Goal: Navigation & Orientation: Understand site structure

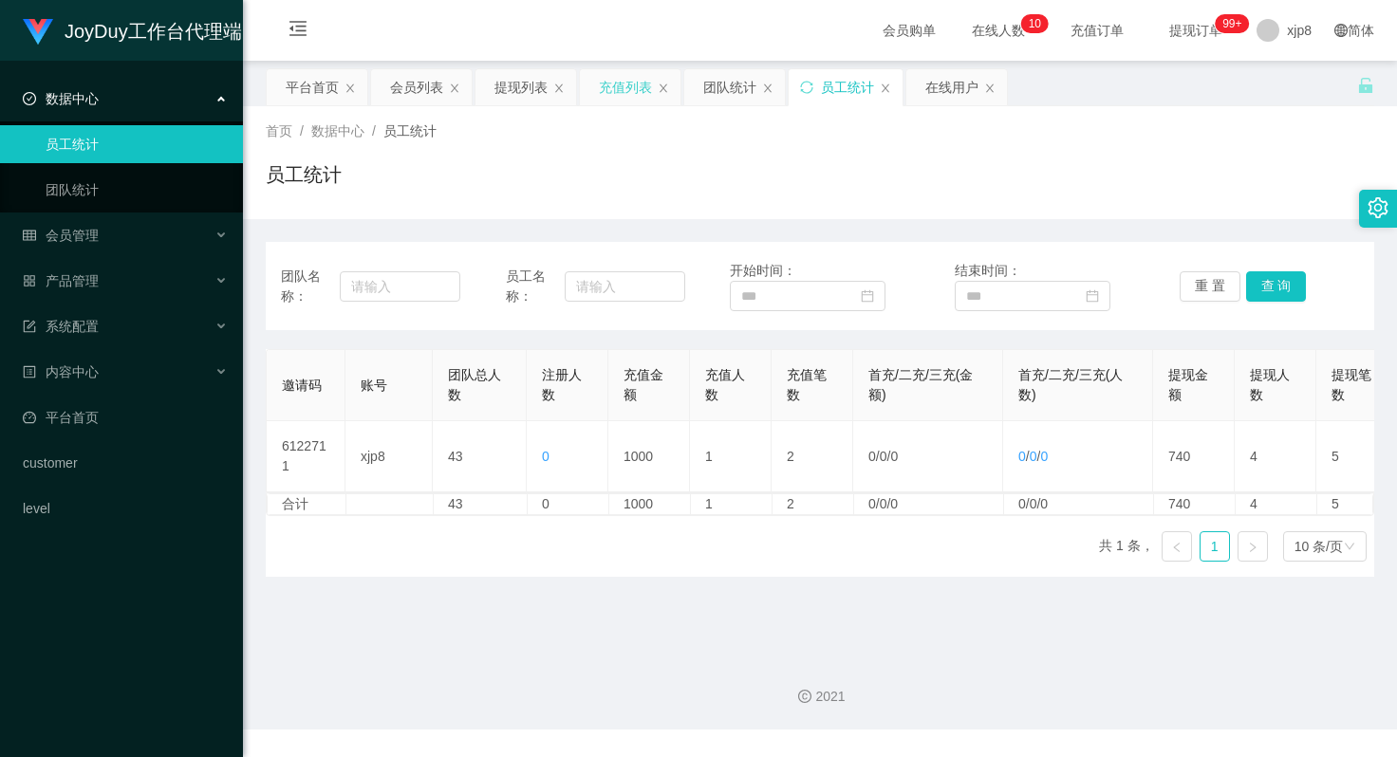
click at [626, 91] on div "充值列表" at bounding box center [625, 87] width 53 height 36
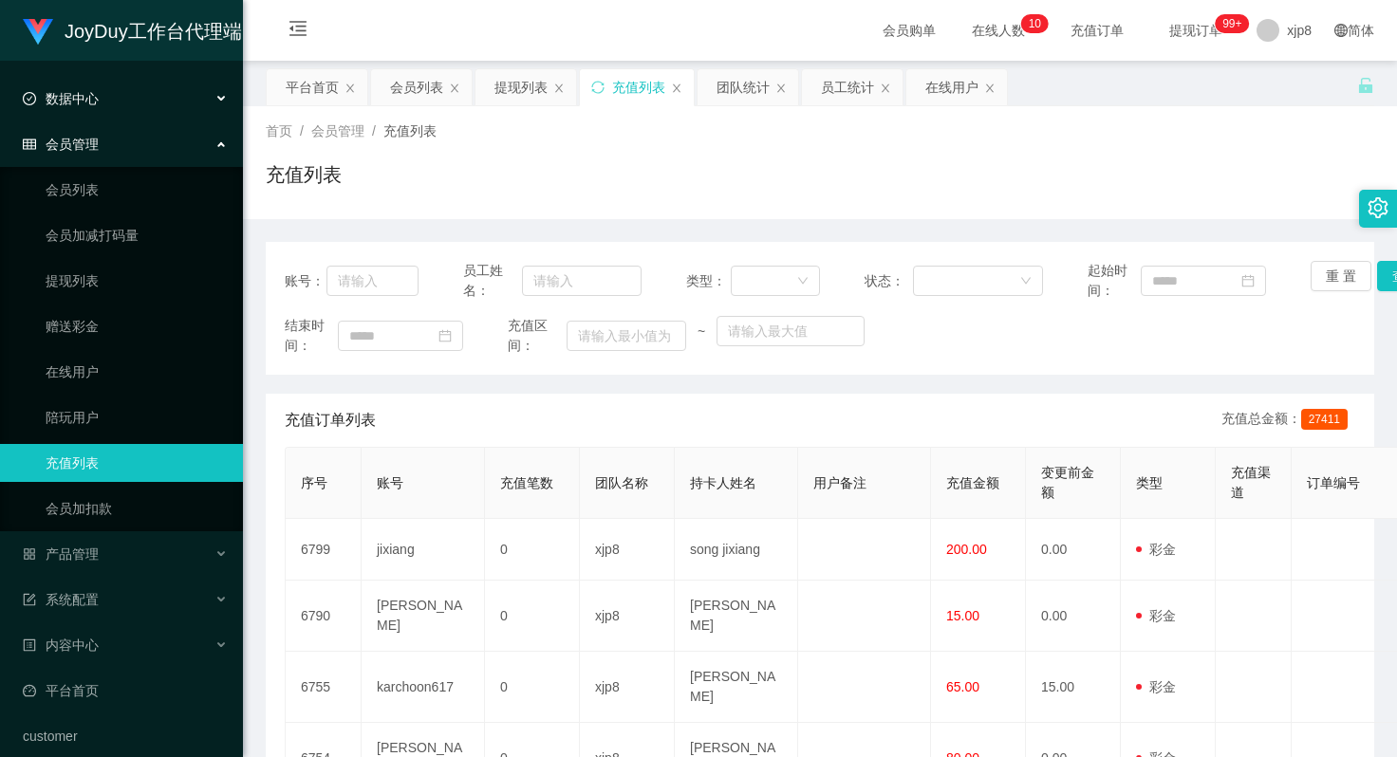
click at [153, 108] on div "数据中心" at bounding box center [121, 99] width 243 height 38
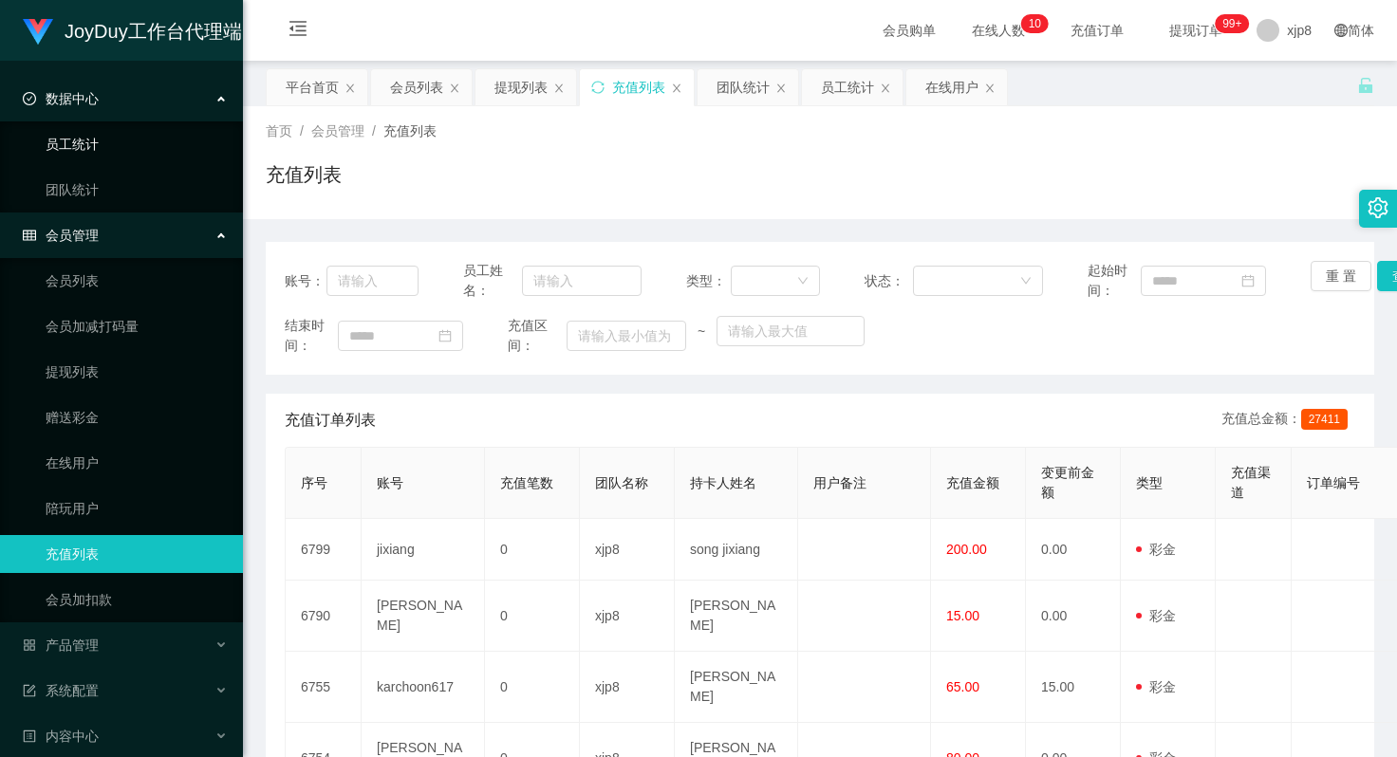
click at [100, 148] on link "员工统计" at bounding box center [137, 144] width 182 height 38
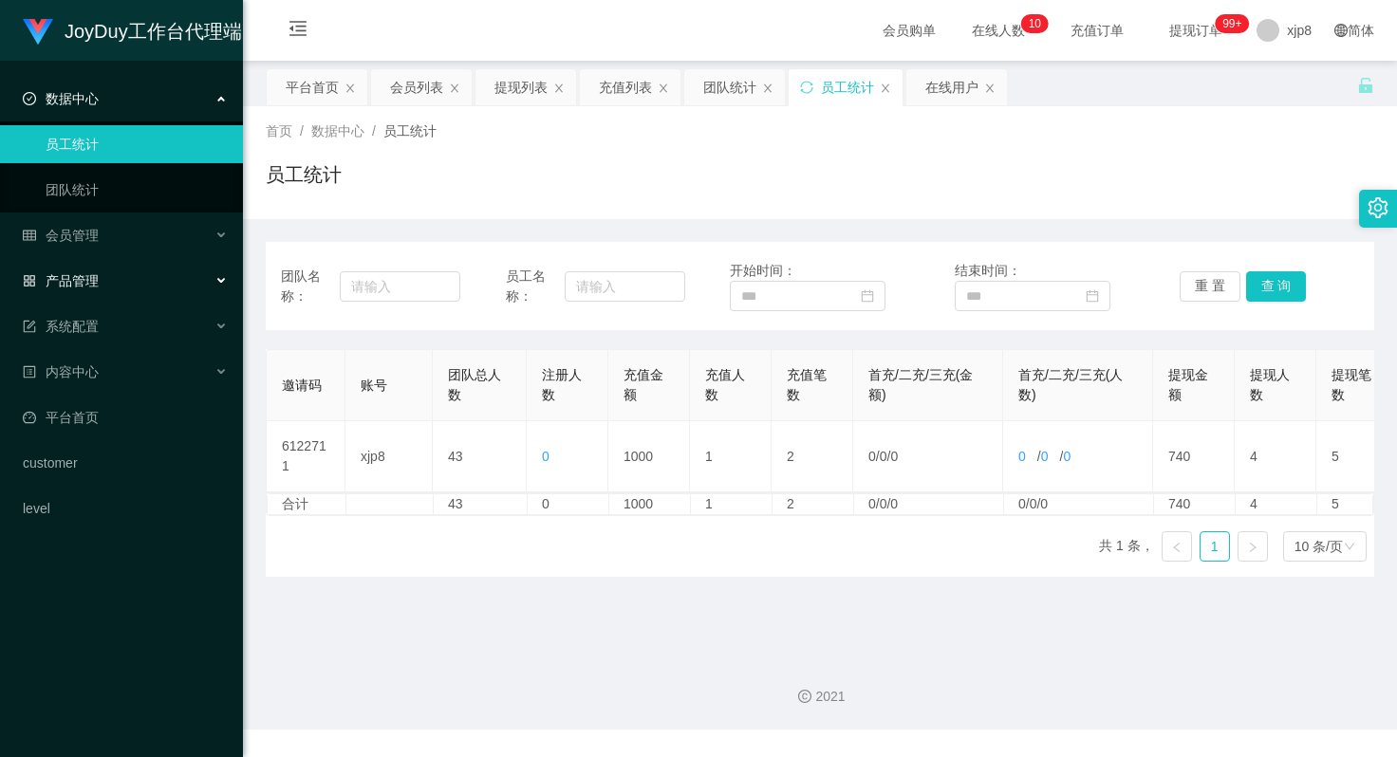
click at [149, 285] on div "产品管理" at bounding box center [121, 281] width 243 height 38
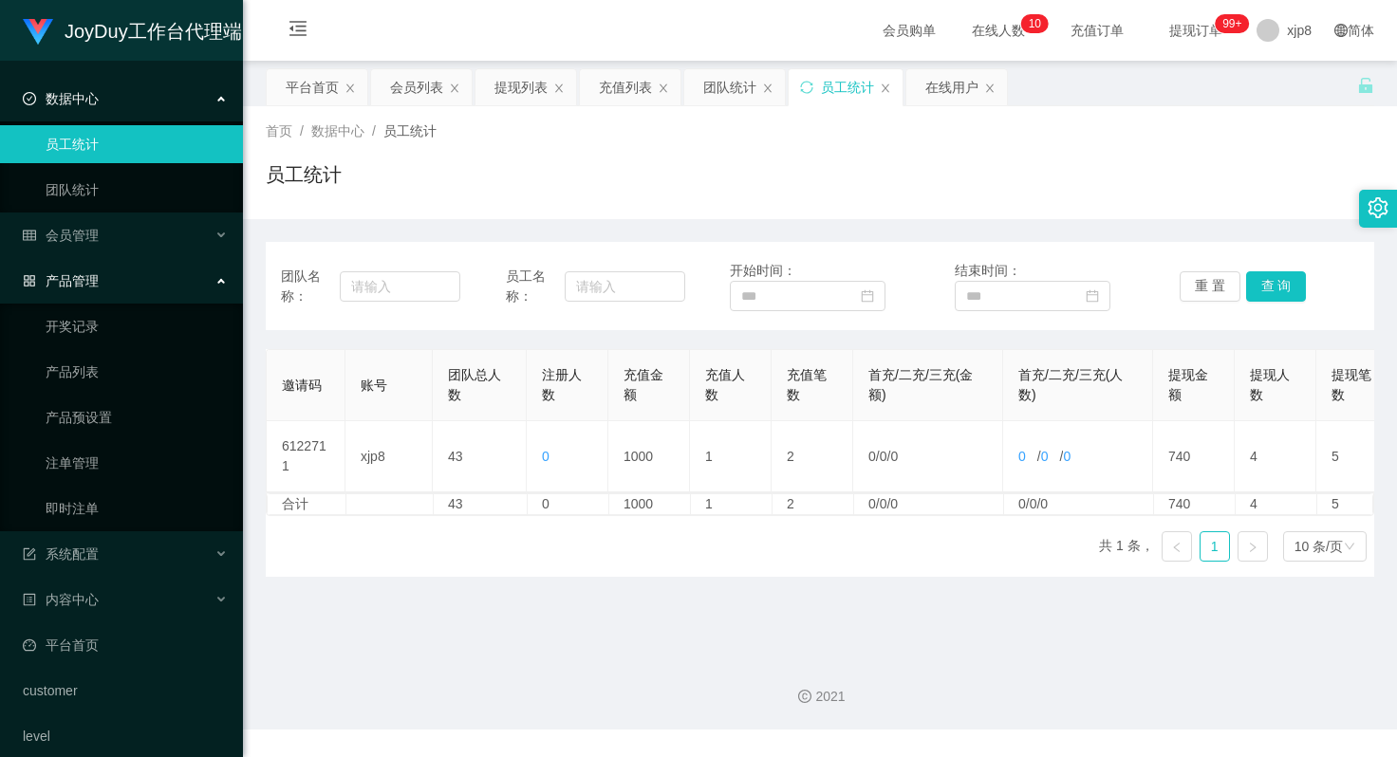
click at [143, 276] on div "产品管理" at bounding box center [121, 281] width 243 height 38
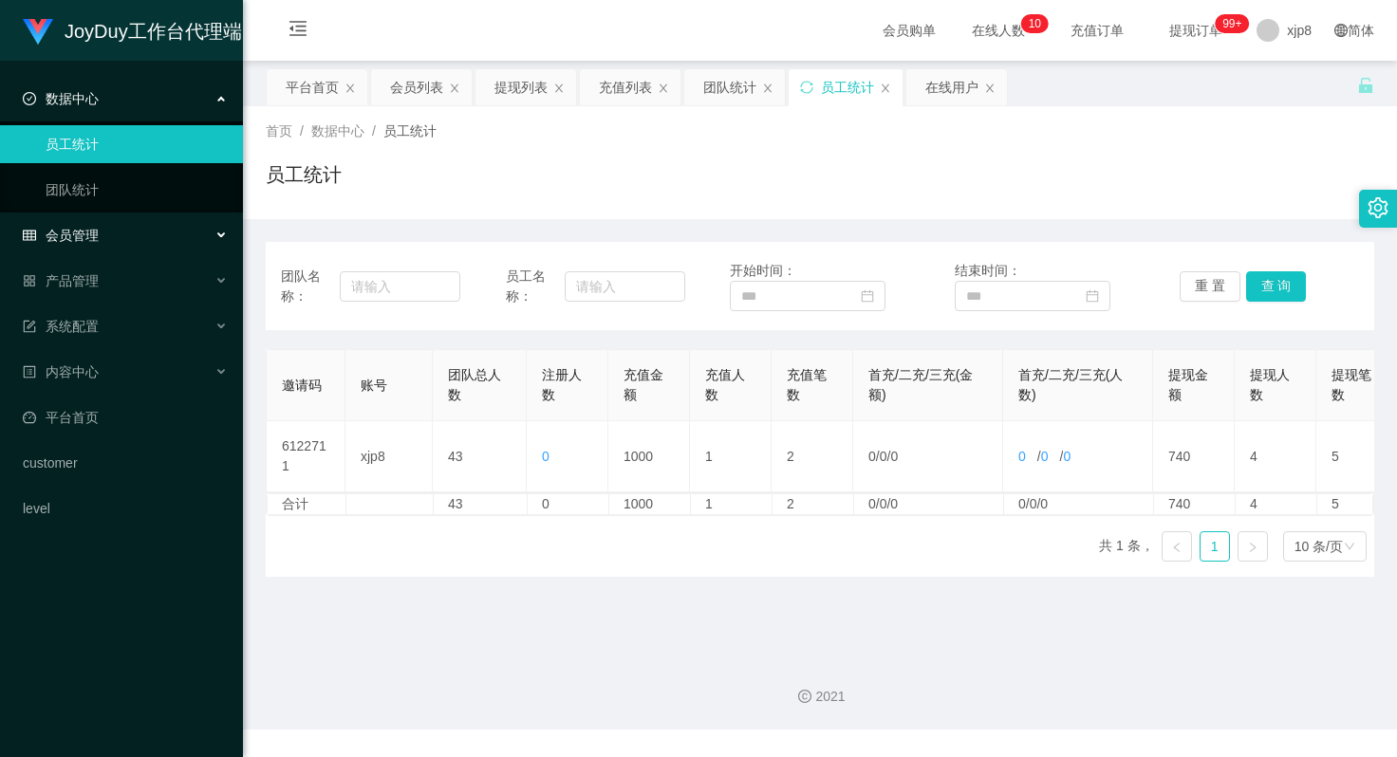
click at [157, 238] on div "会员管理" at bounding box center [121, 235] width 243 height 38
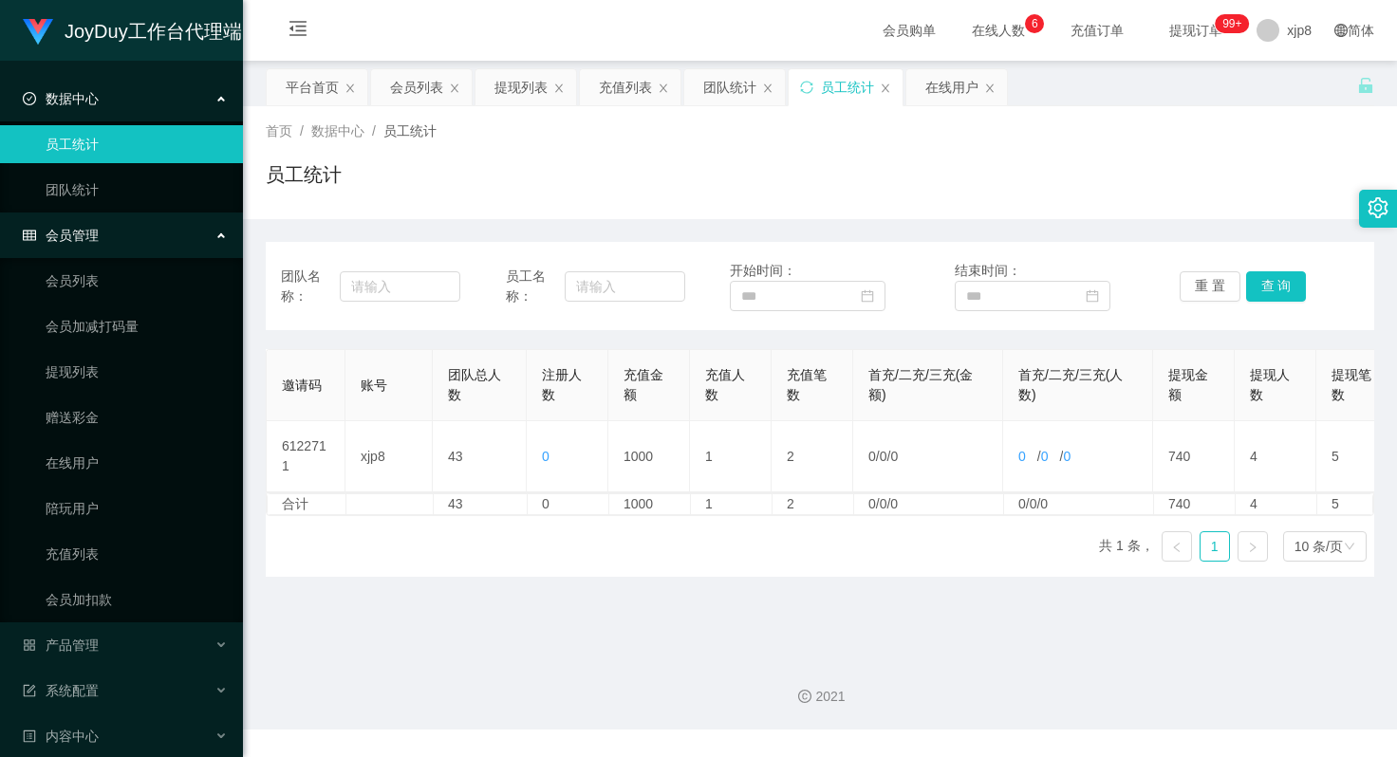
click at [166, 237] on div "会员管理" at bounding box center [121, 235] width 243 height 38
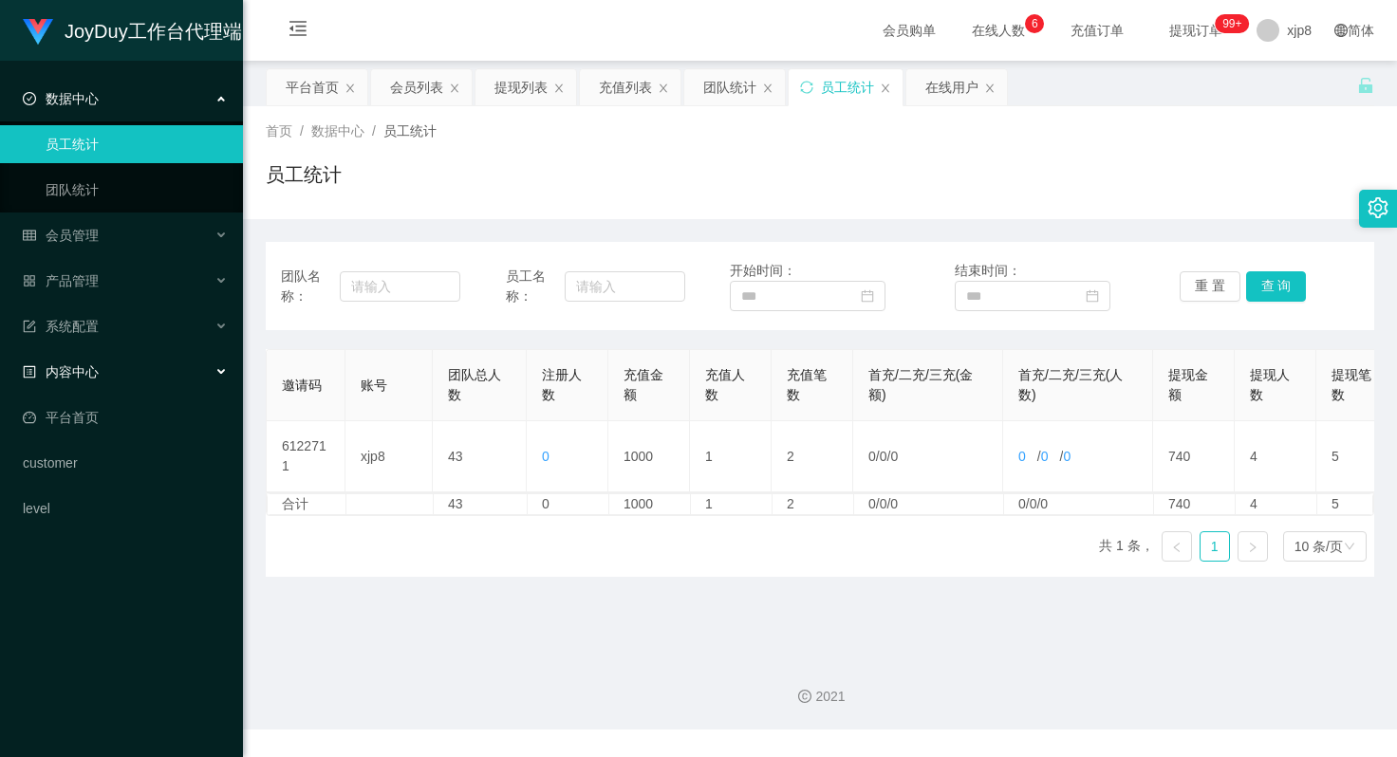
click at [142, 371] on div "内容中心" at bounding box center [121, 372] width 243 height 38
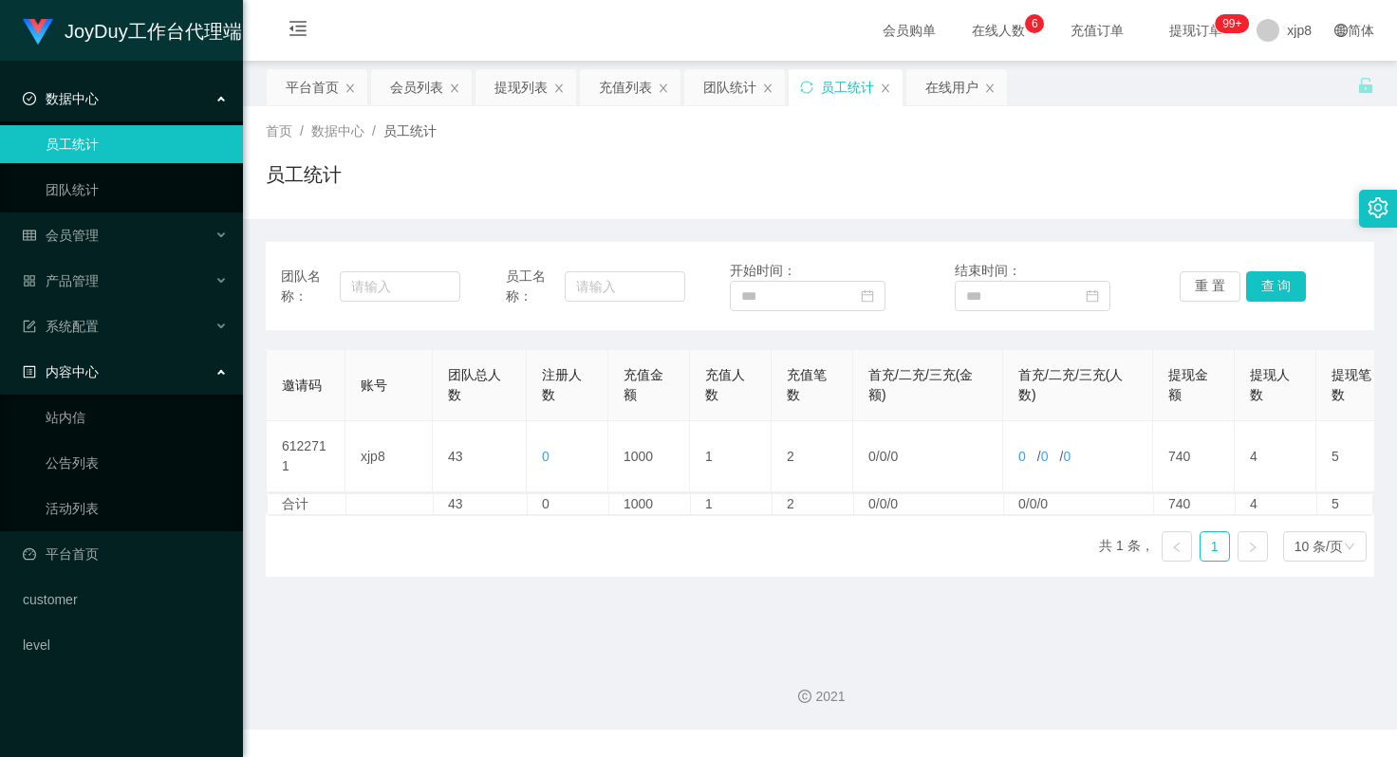
click at [143, 370] on div "内容中心" at bounding box center [121, 372] width 243 height 38
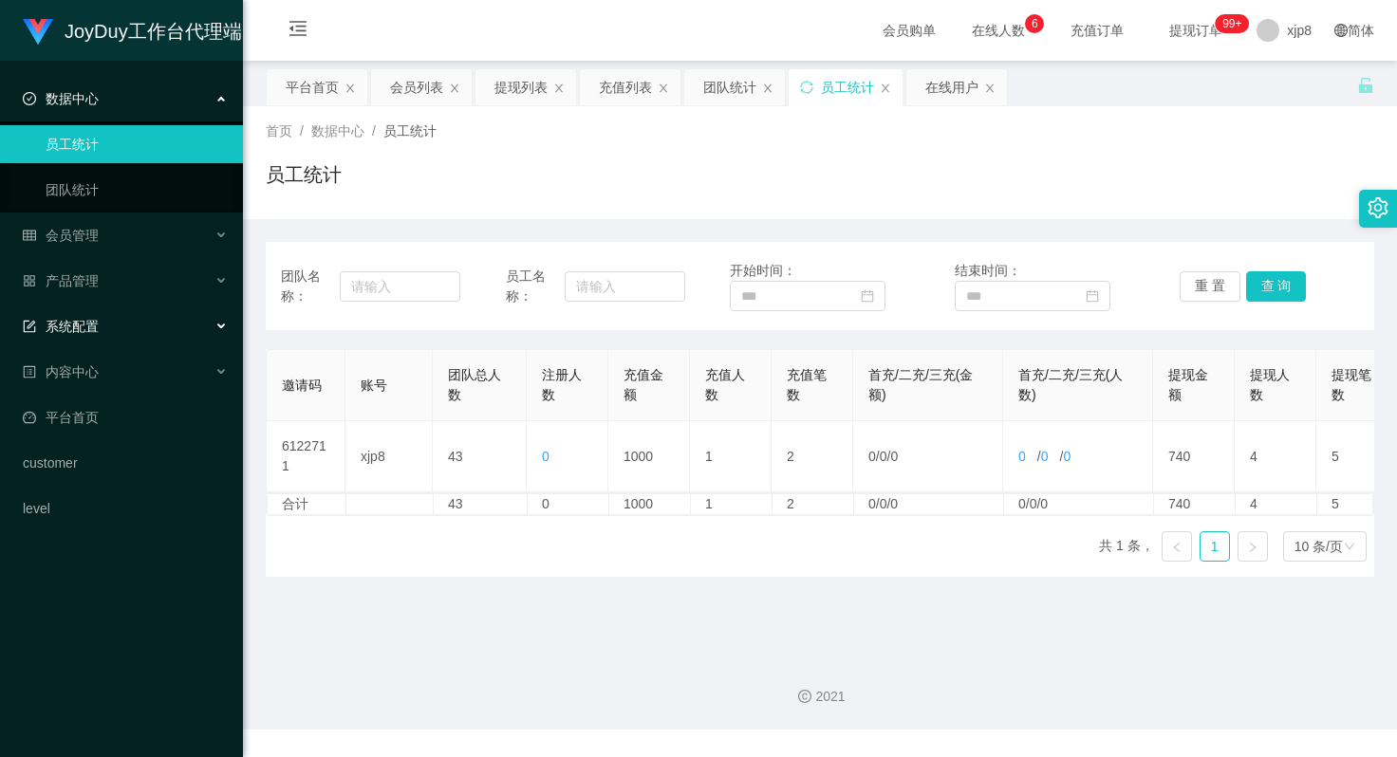
click at [157, 334] on div "系统配置" at bounding box center [121, 326] width 243 height 38
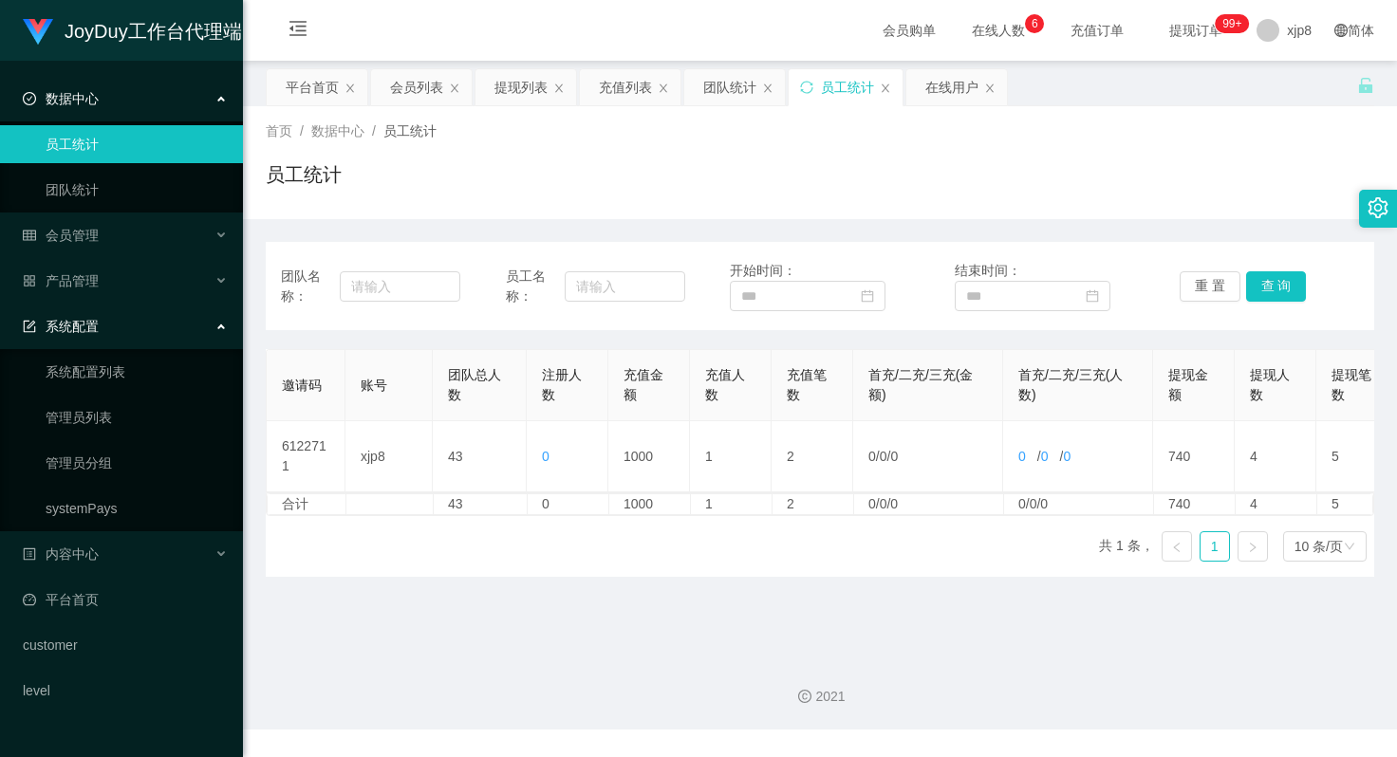
click at [157, 334] on div "系统配置" at bounding box center [121, 326] width 243 height 38
